Goal: Find specific page/section: Find specific page/section

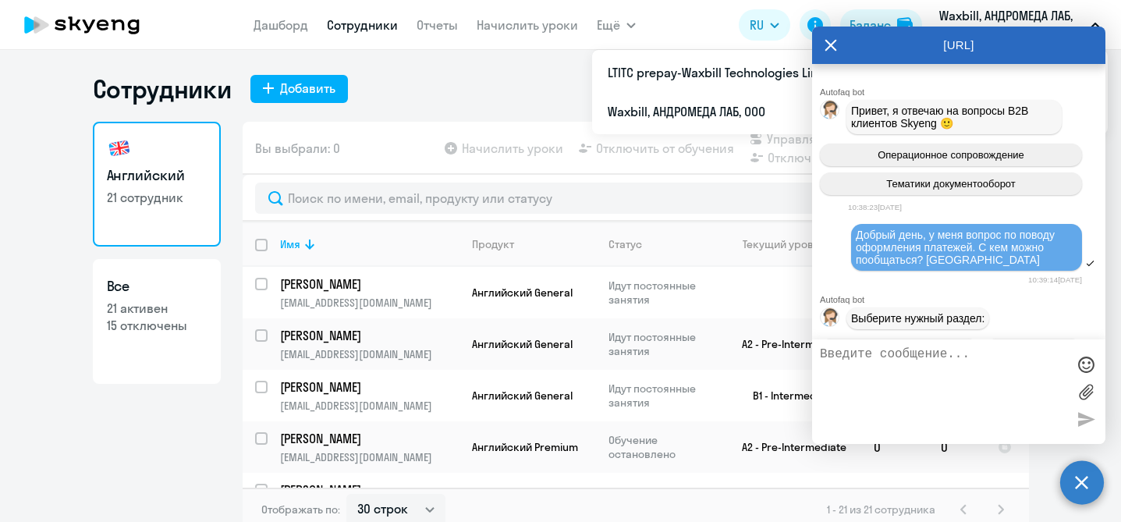
select select "30"
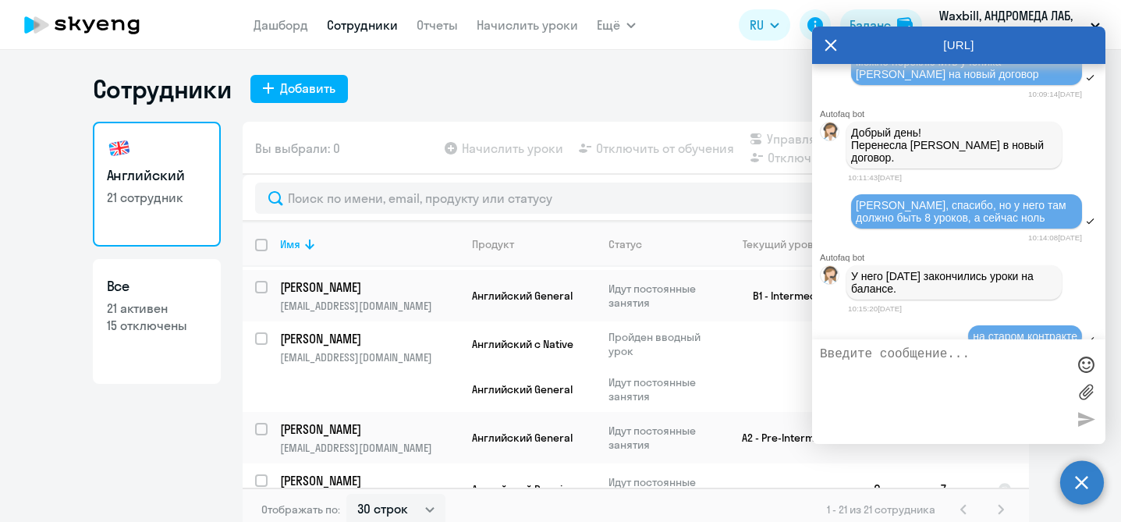
click at [832, 47] on icon at bounding box center [831, 46] width 12 height 12
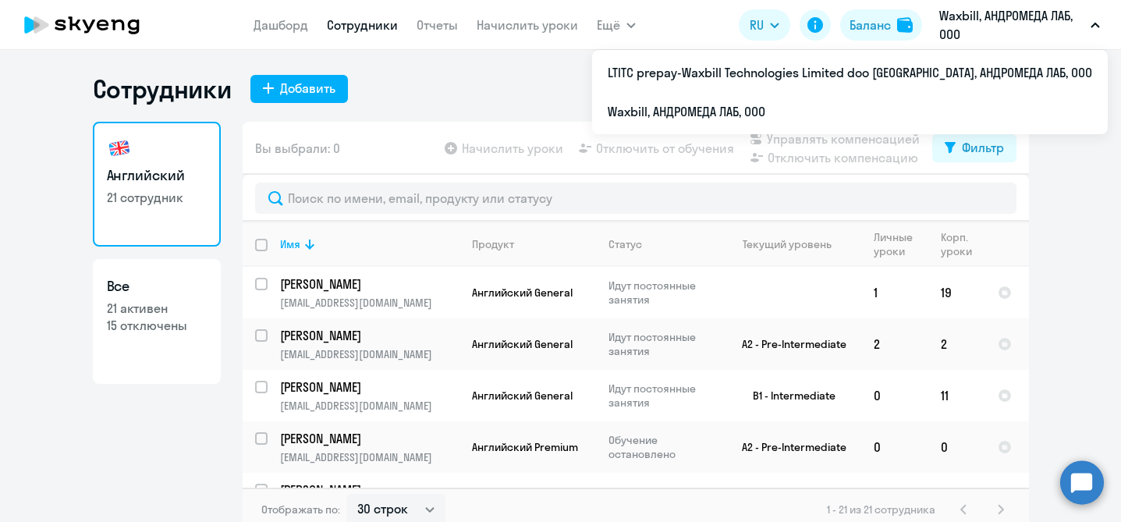
click at [1091, 31] on button "Waxbill, АНДРОМЕДА ЛАБ, ООО" at bounding box center [1020, 24] width 176 height 37
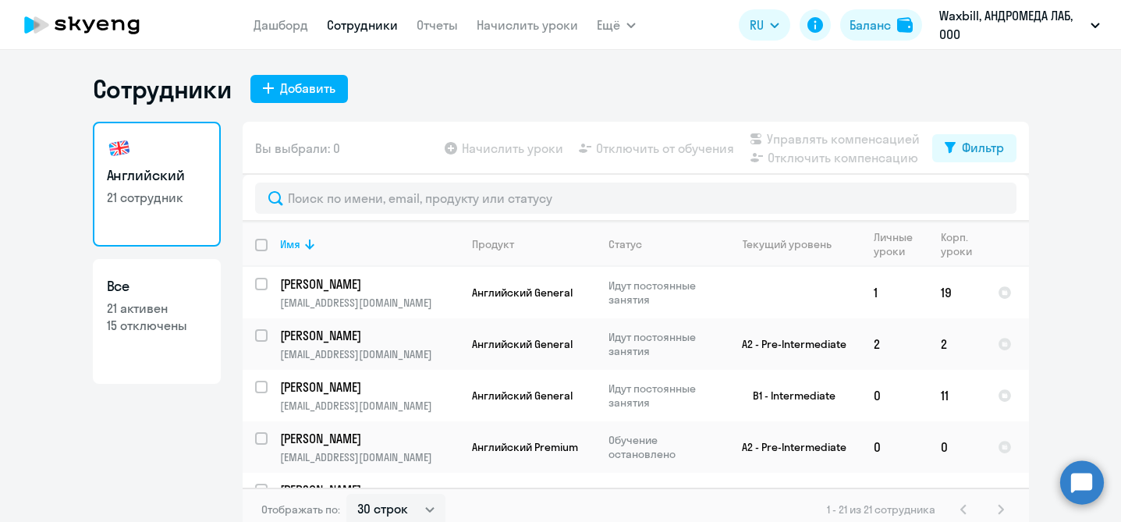
click at [1093, 24] on icon "button" at bounding box center [1095, 25] width 8 height 4
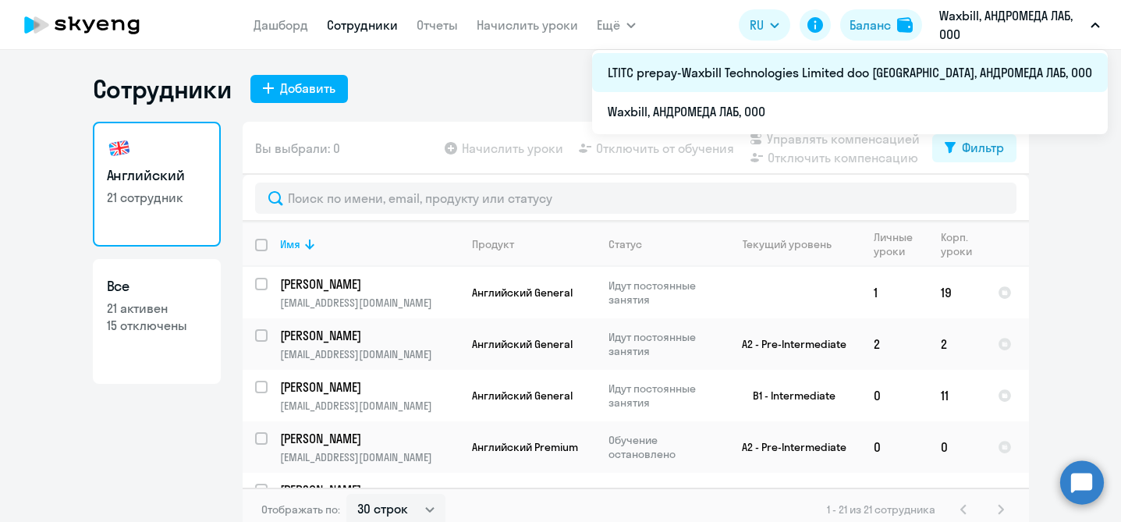
click at [921, 74] on li "LTITC prepay-Waxbill Technologies Limited doo [GEOGRAPHIC_DATA], АНДРОМЕДА ЛАБ,…" at bounding box center [850, 72] width 516 height 39
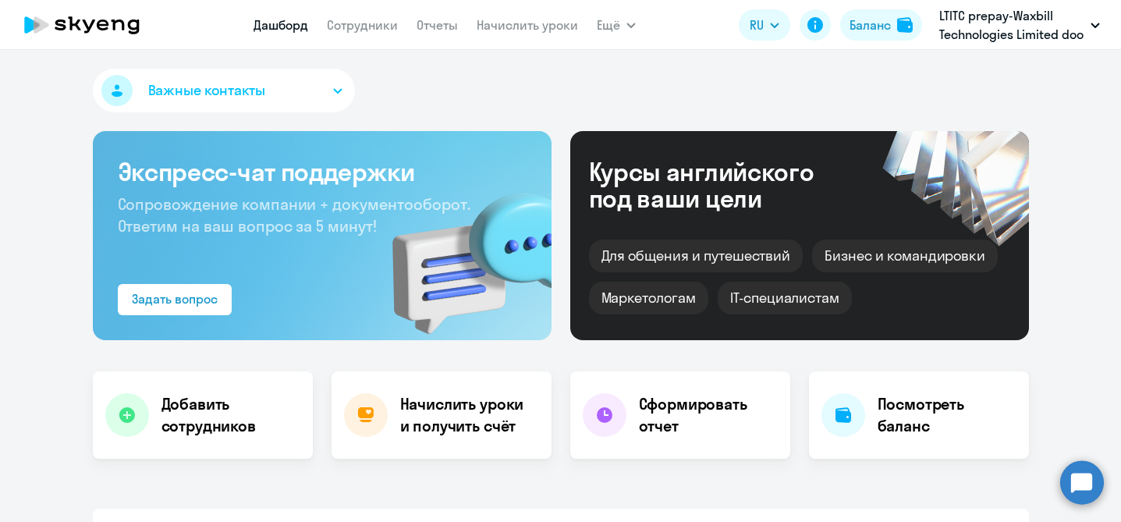
select select "30"
click at [341, 33] on app-menu-item-link "Сотрудники" at bounding box center [362, 26] width 71 height 20
click at [341, 27] on link "Сотрудники" at bounding box center [362, 25] width 71 height 16
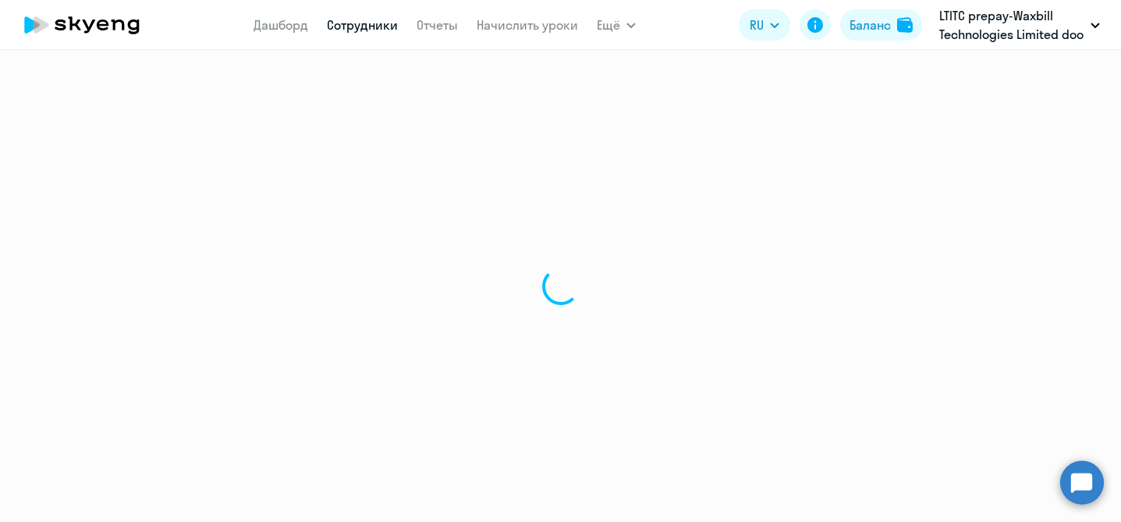
select select "30"
